Goal: Task Accomplishment & Management: Use online tool/utility

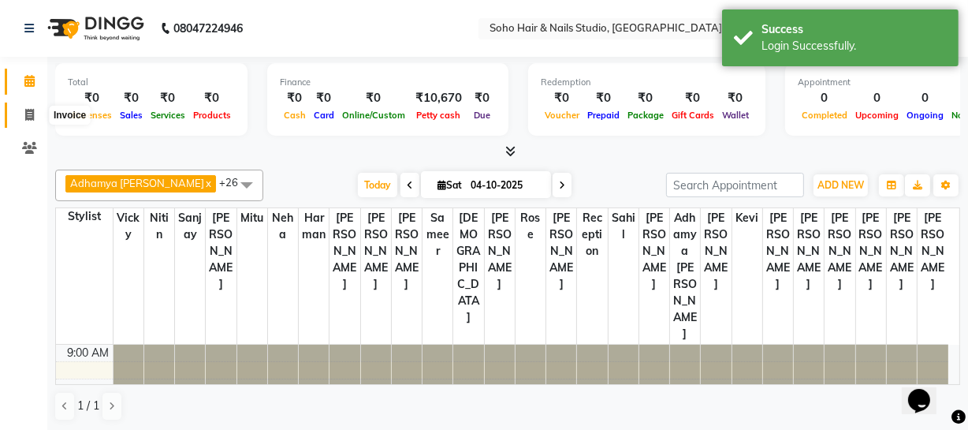
click at [32, 114] on icon at bounding box center [29, 115] width 9 height 12
select select "service"
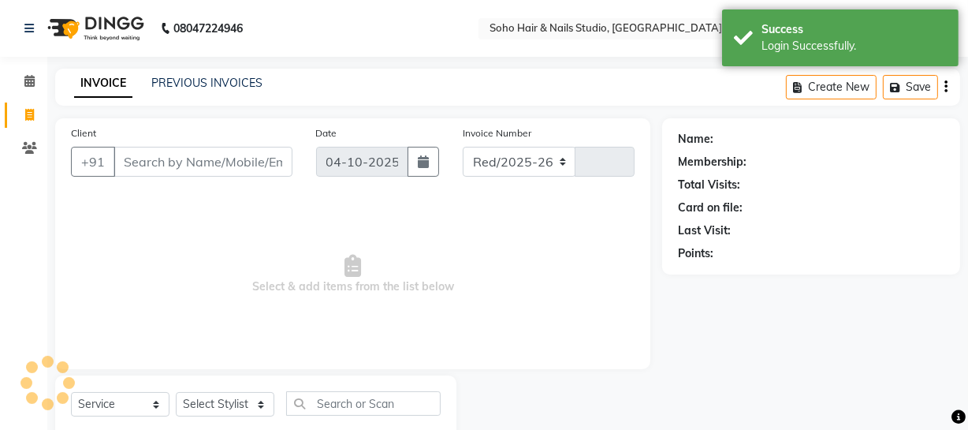
select select "735"
type input "4765"
select select "membership"
click at [26, 86] on icon at bounding box center [29, 81] width 10 height 12
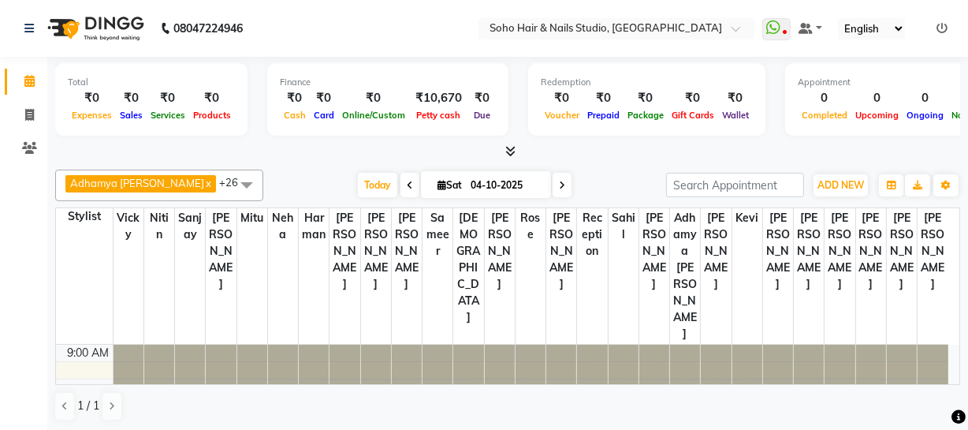
click at [18, 128] on li "Invoice" at bounding box center [23, 116] width 47 height 34
click at [31, 109] on icon at bounding box center [29, 115] width 9 height 12
select select "service"
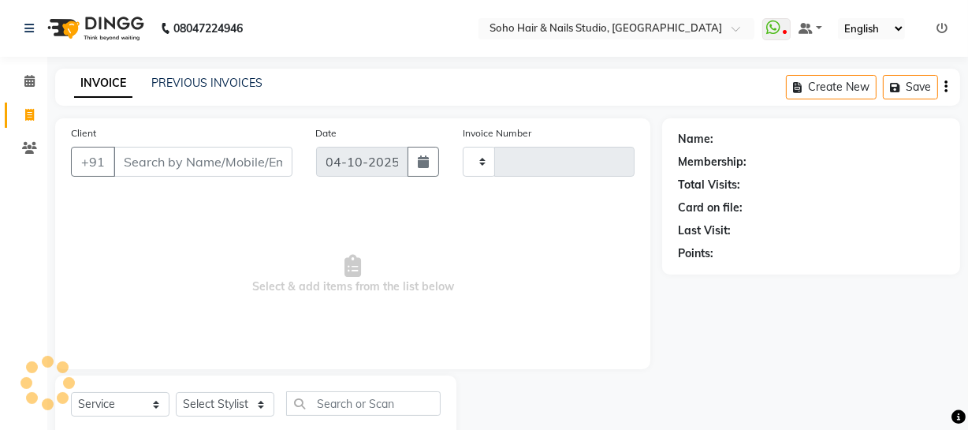
type input "4765"
select select "735"
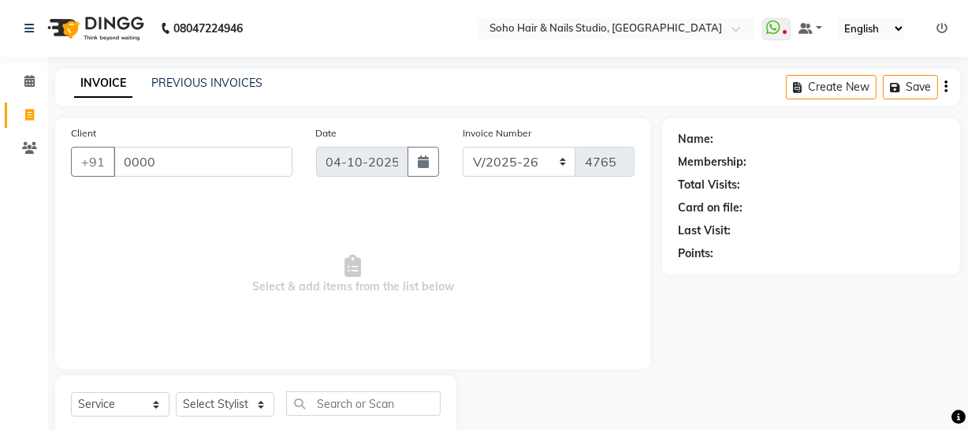
type input "00000"
select select "membership"
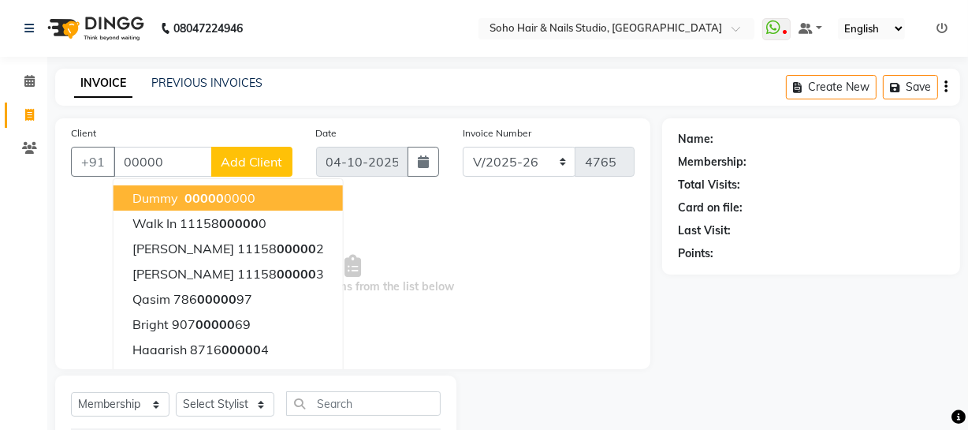
click at [199, 188] on button "Dummy 00000 0000" at bounding box center [228, 197] width 229 height 25
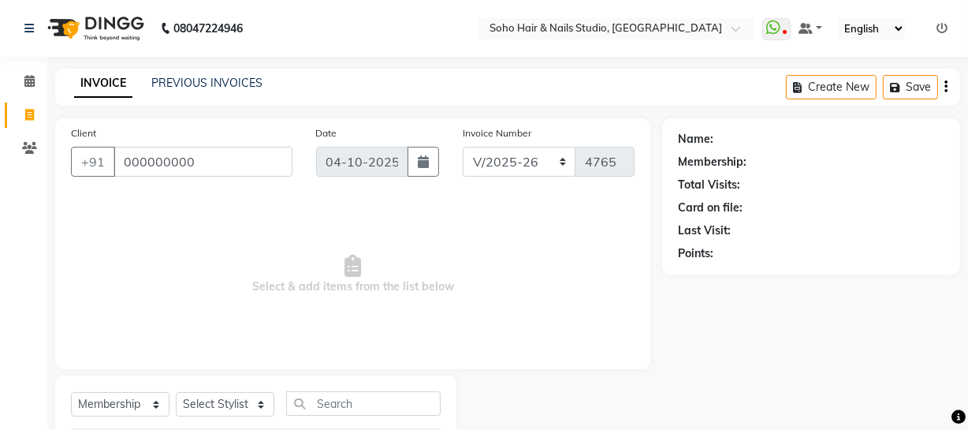
type input "000000000"
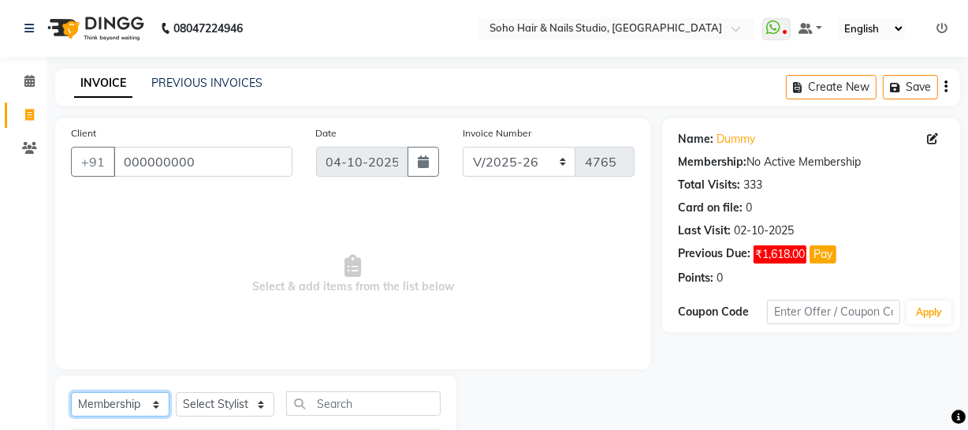
click at [149, 401] on select "Select Service Product Membership Package Voucher Prepaid Gift Card" at bounding box center [120, 404] width 99 height 24
select select "service"
click at [71, 392] on select "Select Service Product Membership Package Voucher Prepaid Gift Card" at bounding box center [120, 404] width 99 height 24
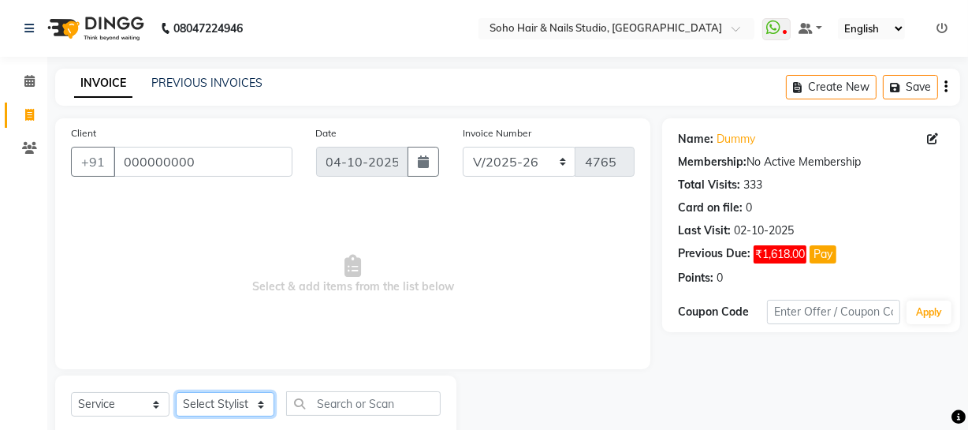
click at [226, 401] on select "Select Stylist [PERSON_NAME] Adhamya [PERSON_NAME] [PERSON_NAME] [PERSON_NAME] …" at bounding box center [225, 404] width 99 height 24
select select "13571"
click at [176, 392] on select "Select Stylist [PERSON_NAME] Adhamya [PERSON_NAME] [PERSON_NAME] [PERSON_NAME] …" at bounding box center [225, 404] width 99 height 24
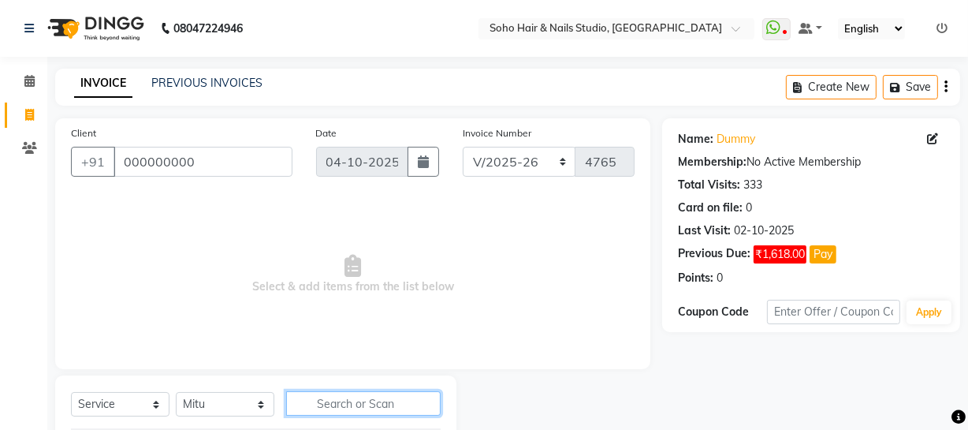
click at [326, 402] on input "text" at bounding box center [363, 403] width 155 height 24
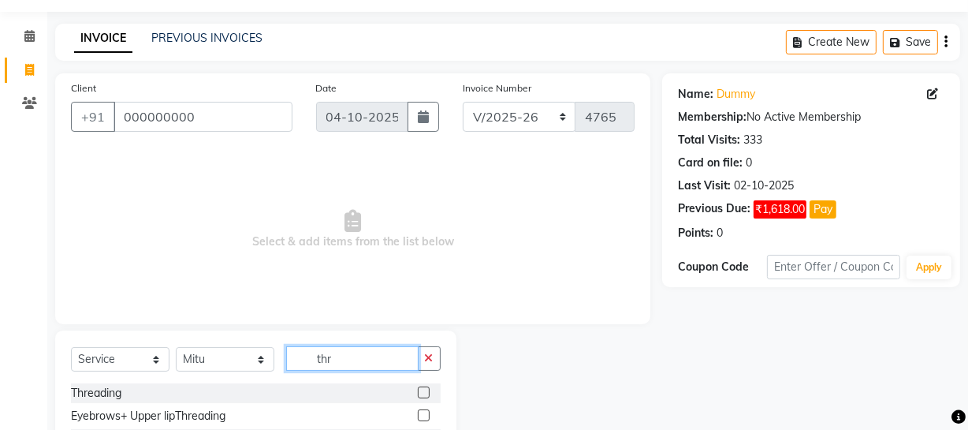
scroll to position [113, 0]
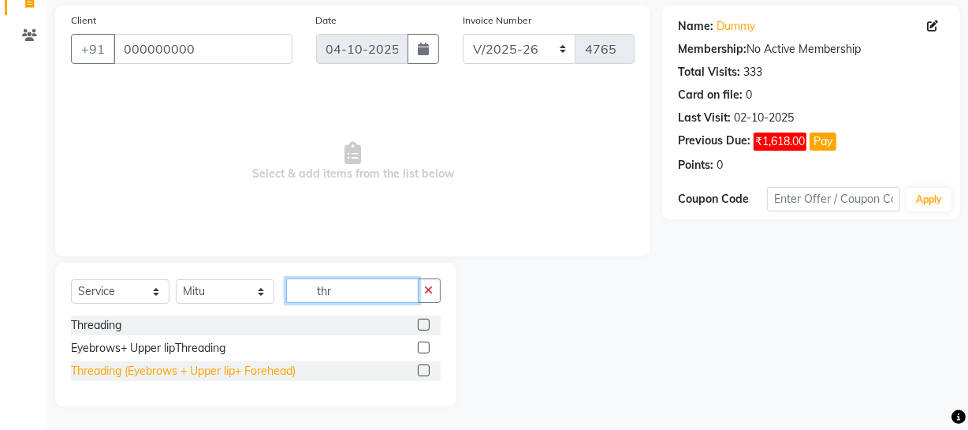
type input "thr"
click at [216, 371] on div "Threading (Eyebrows + Upper lip+ Forehead)" at bounding box center [183, 371] width 225 height 17
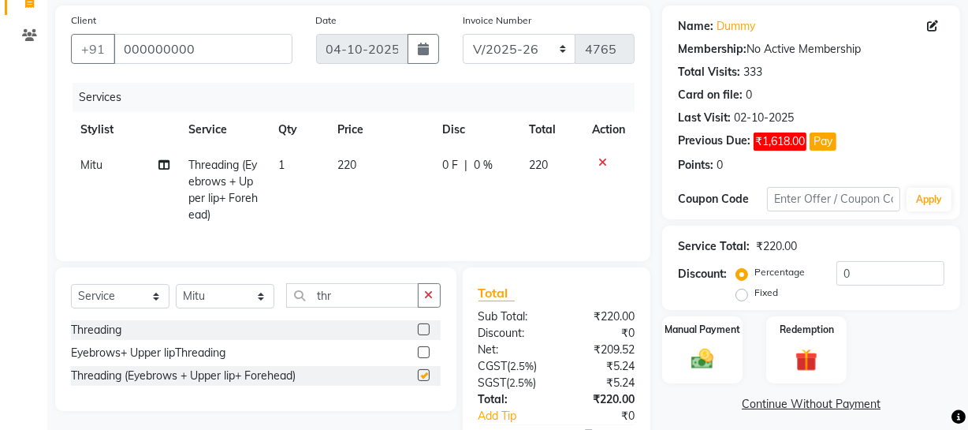
checkbox input "false"
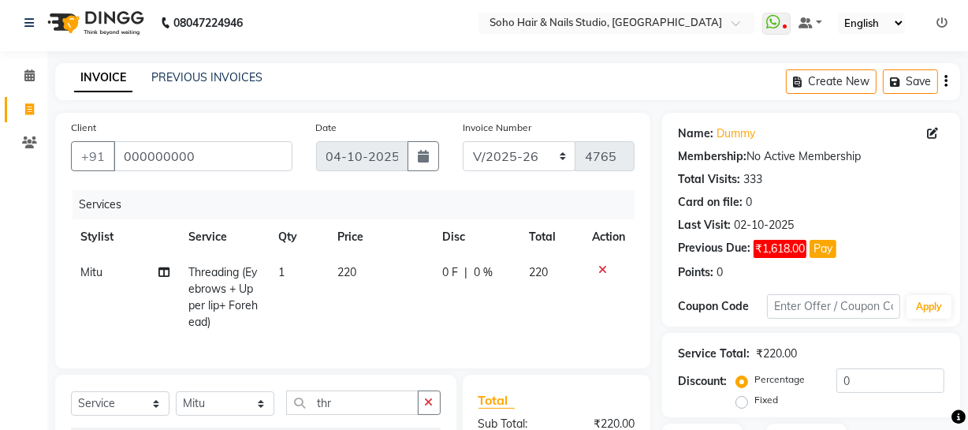
scroll to position [0, 0]
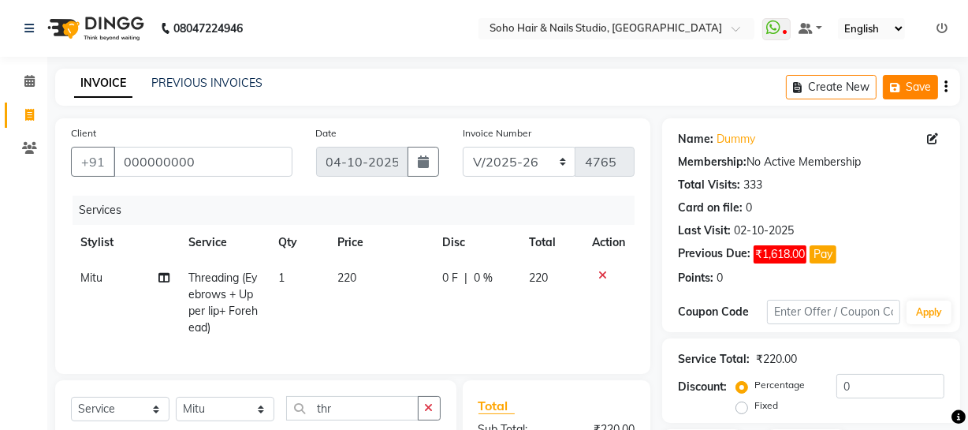
click at [917, 82] on button "Save" at bounding box center [910, 87] width 55 height 24
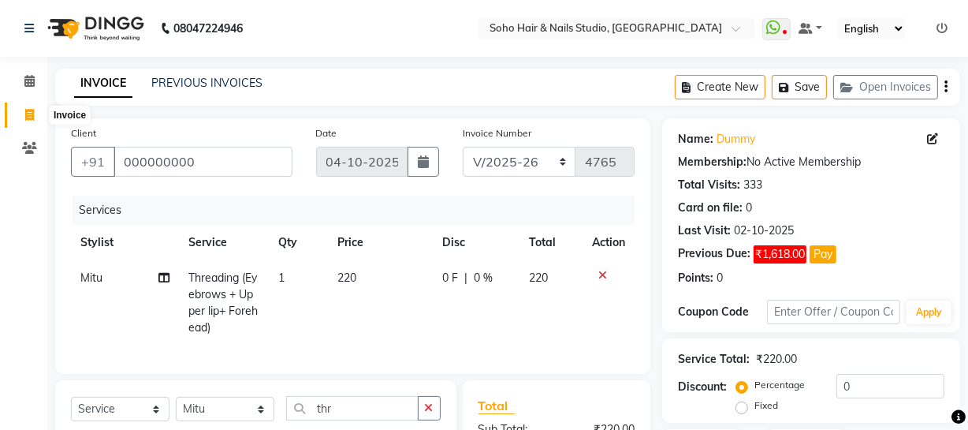
click at [16, 114] on span at bounding box center [30, 115] width 28 height 18
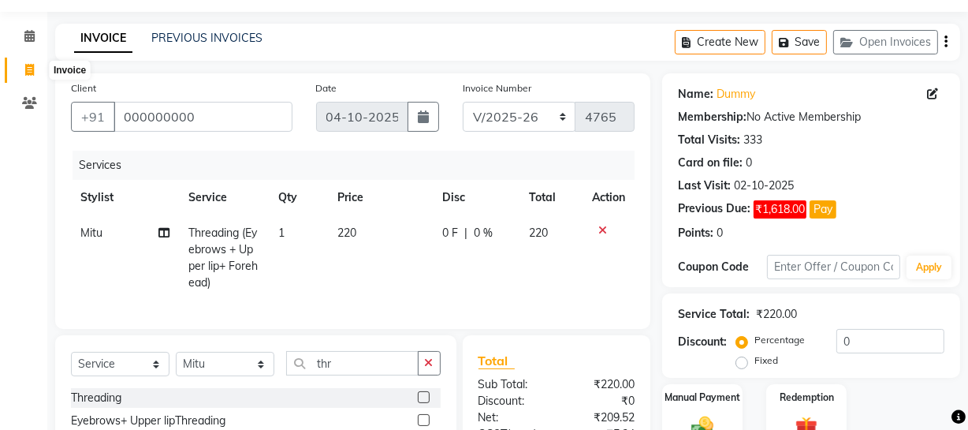
select select "service"
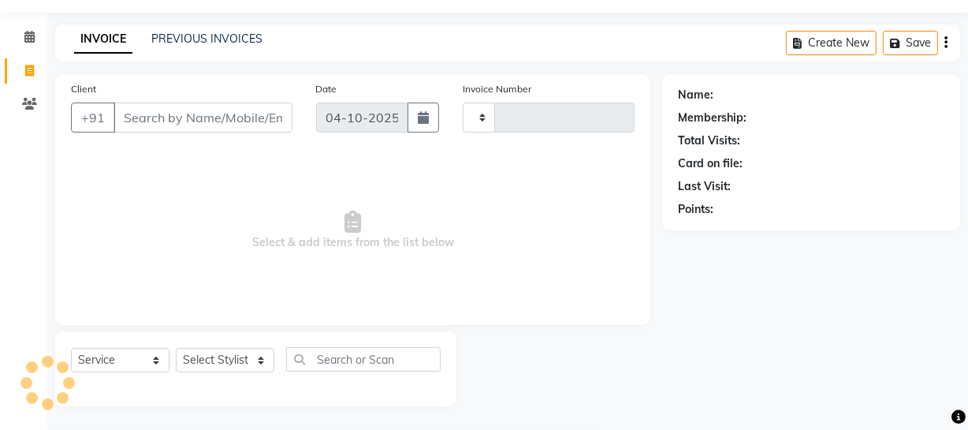
type input "4765"
select select "735"
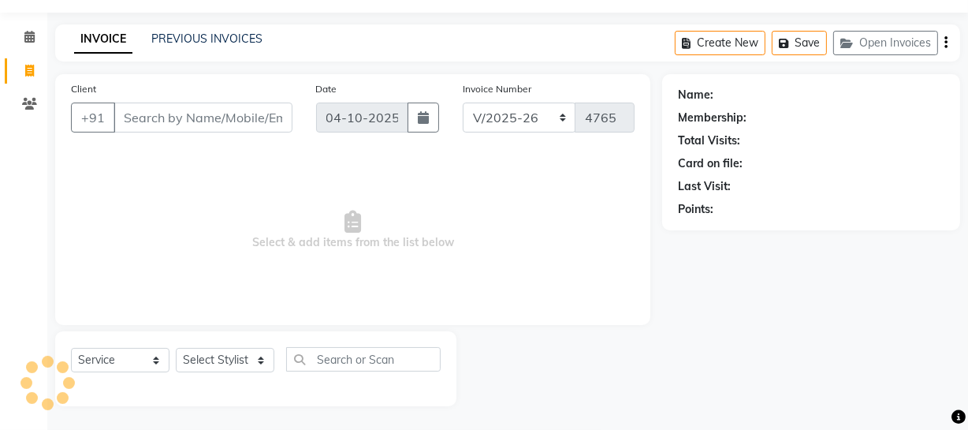
select select "membership"
